Goal: Obtain resource: Obtain resource

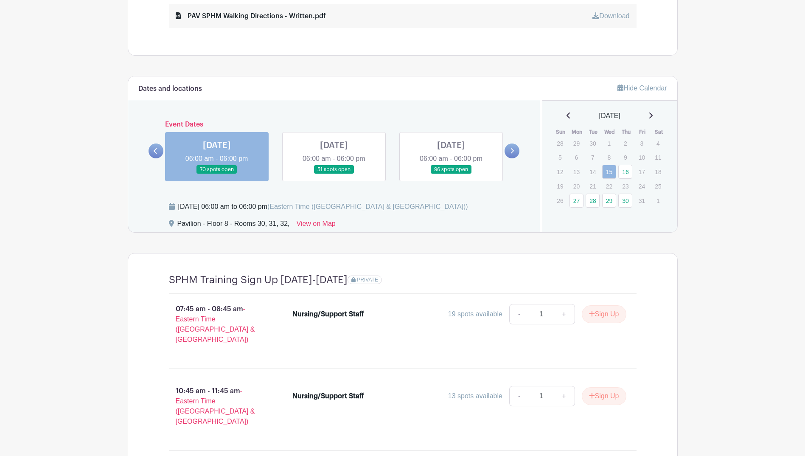
scroll to position [569, 0]
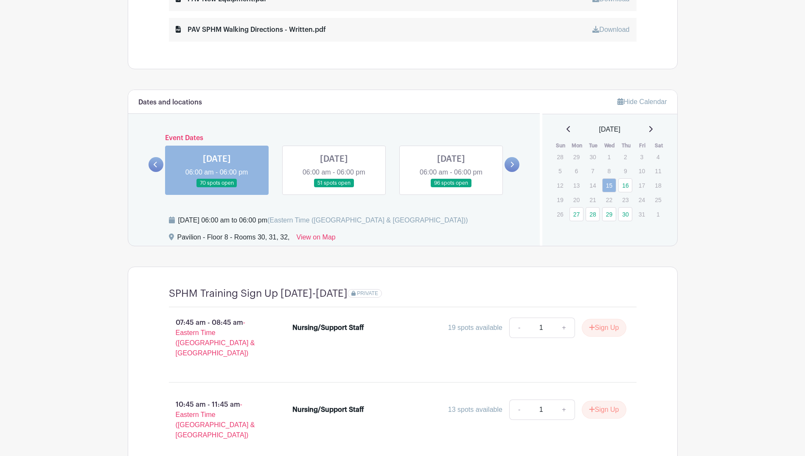
click at [334, 188] on link at bounding box center [334, 188] width 0 height 0
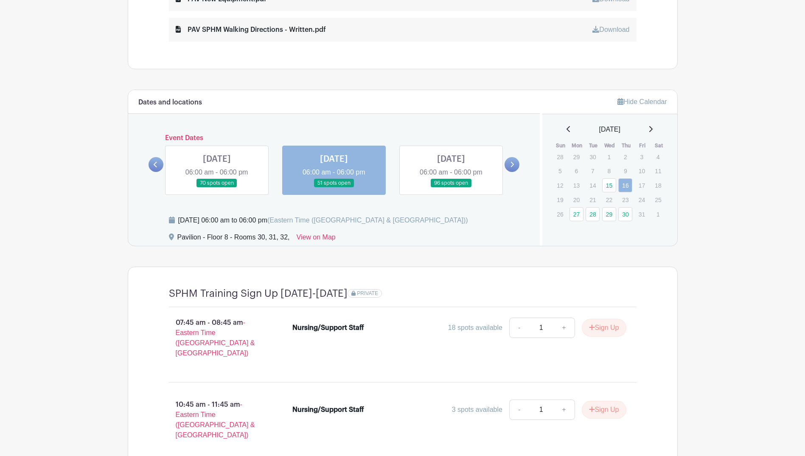
click at [334, 188] on link at bounding box center [334, 188] width 0 height 0
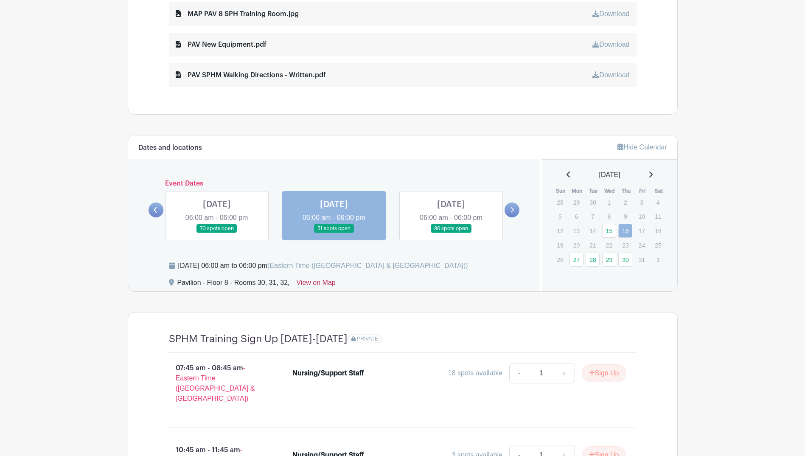
scroll to position [569, 0]
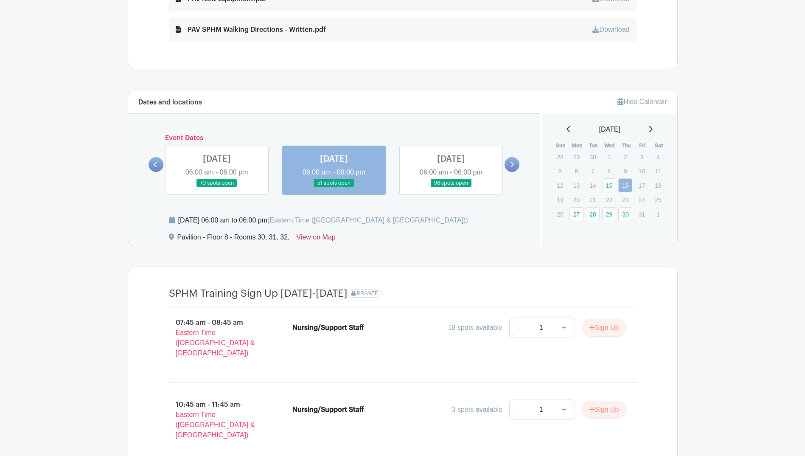
click at [319, 235] on link "View on Map" at bounding box center [316, 239] width 39 height 14
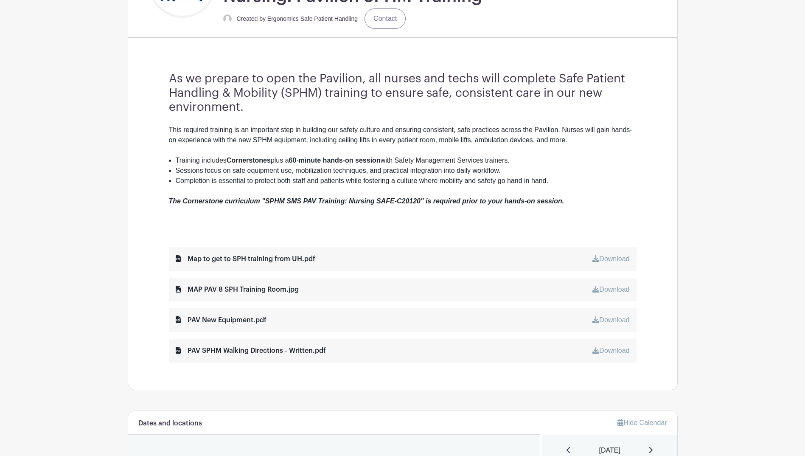
scroll to position [297, 0]
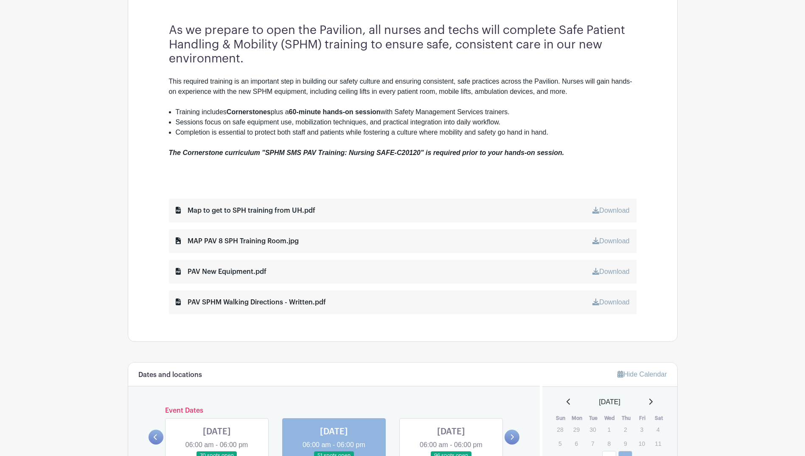
drag, startPoint x: 269, startPoint y: 208, endPoint x: 276, endPoint y: 208, distance: 7.2
click at [269, 208] on div "Map to get to SPH training from UH.pdf" at bounding box center [246, 210] width 140 height 10
click at [619, 208] on link "Download" at bounding box center [610, 210] width 37 height 7
click at [607, 241] on link "Download" at bounding box center [610, 240] width 37 height 7
click at [222, 237] on div "MAP PAV 8 SPH Training Room.jpg" at bounding box center [237, 241] width 123 height 10
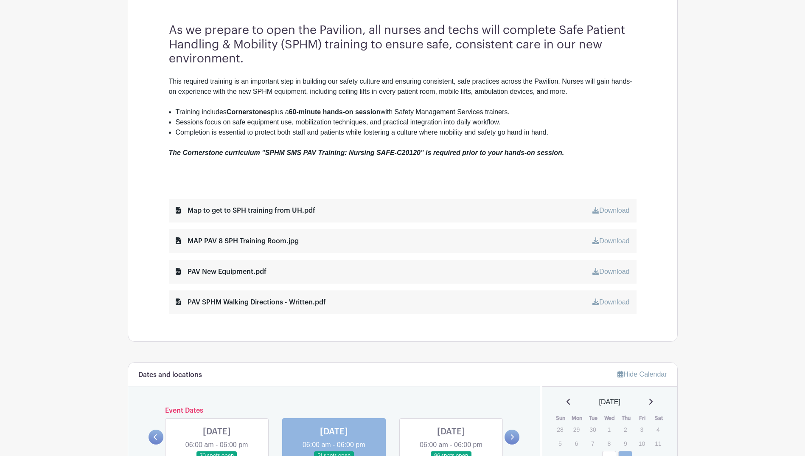
click at [217, 240] on div "MAP PAV 8 SPH Training Room.jpg" at bounding box center [237, 241] width 123 height 10
drag, startPoint x: 614, startPoint y: 236, endPoint x: 611, endPoint y: 240, distance: 4.8
click at [614, 237] on div "Download" at bounding box center [610, 241] width 37 height 10
click at [611, 240] on link "Download" at bounding box center [610, 240] width 37 height 7
click at [612, 274] on link "Download" at bounding box center [610, 271] width 37 height 7
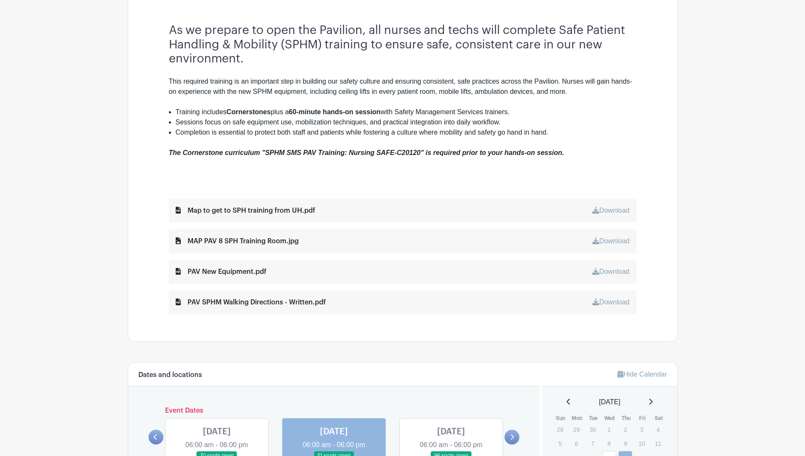
click at [617, 302] on link "Download" at bounding box center [610, 301] width 37 height 7
